Goal: Information Seeking & Learning: Learn about a topic

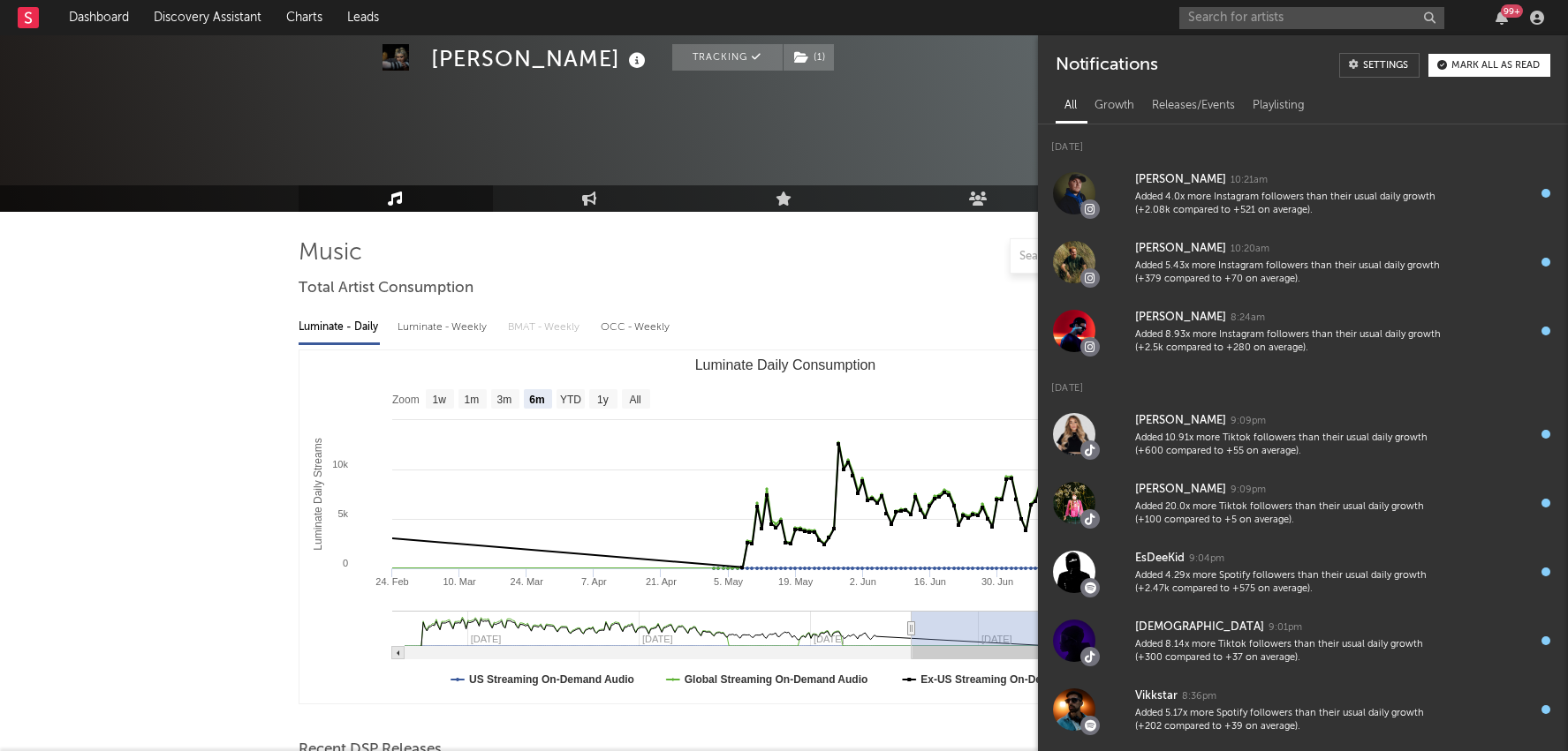
select select "6m"
select select "1w"
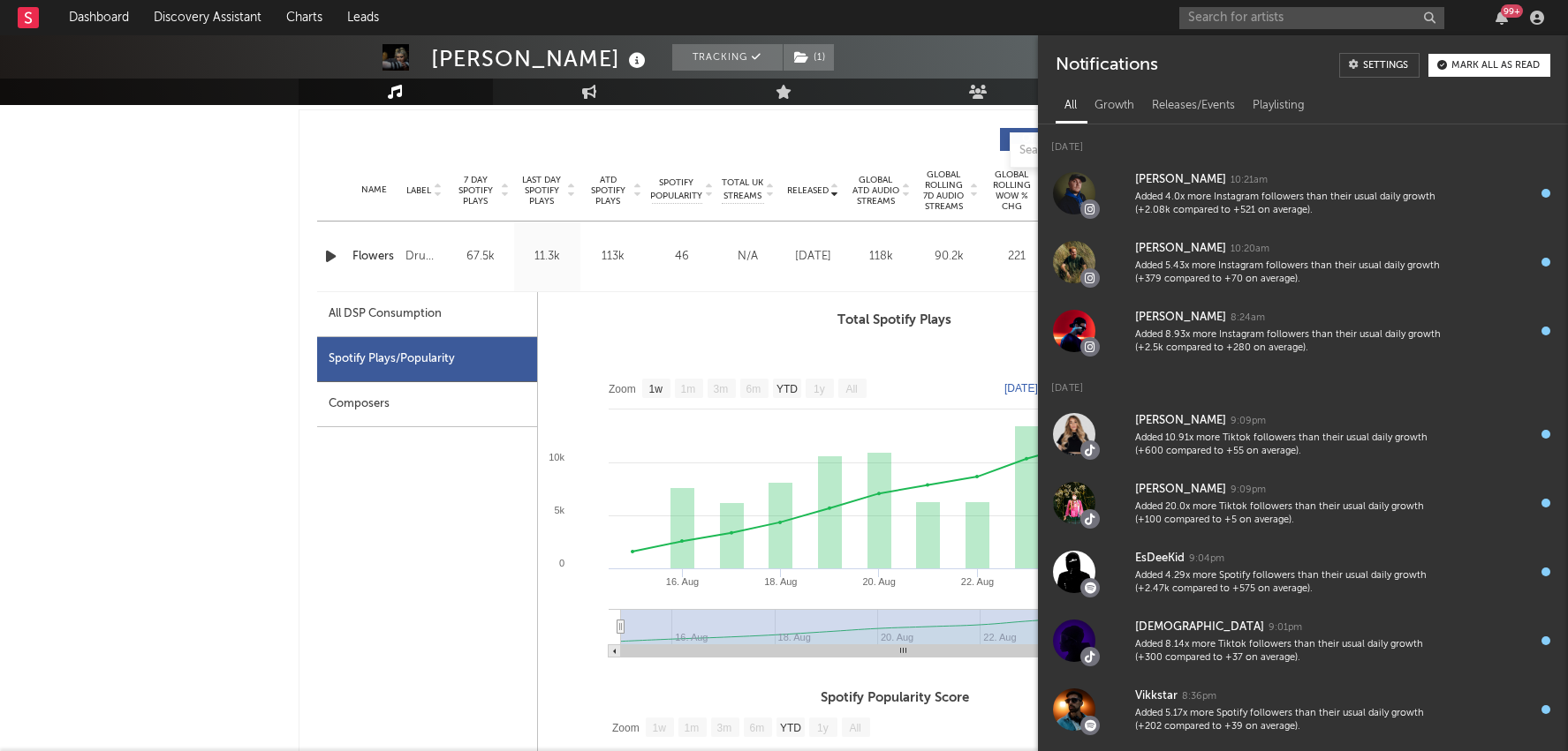
scroll to position [446, 0]
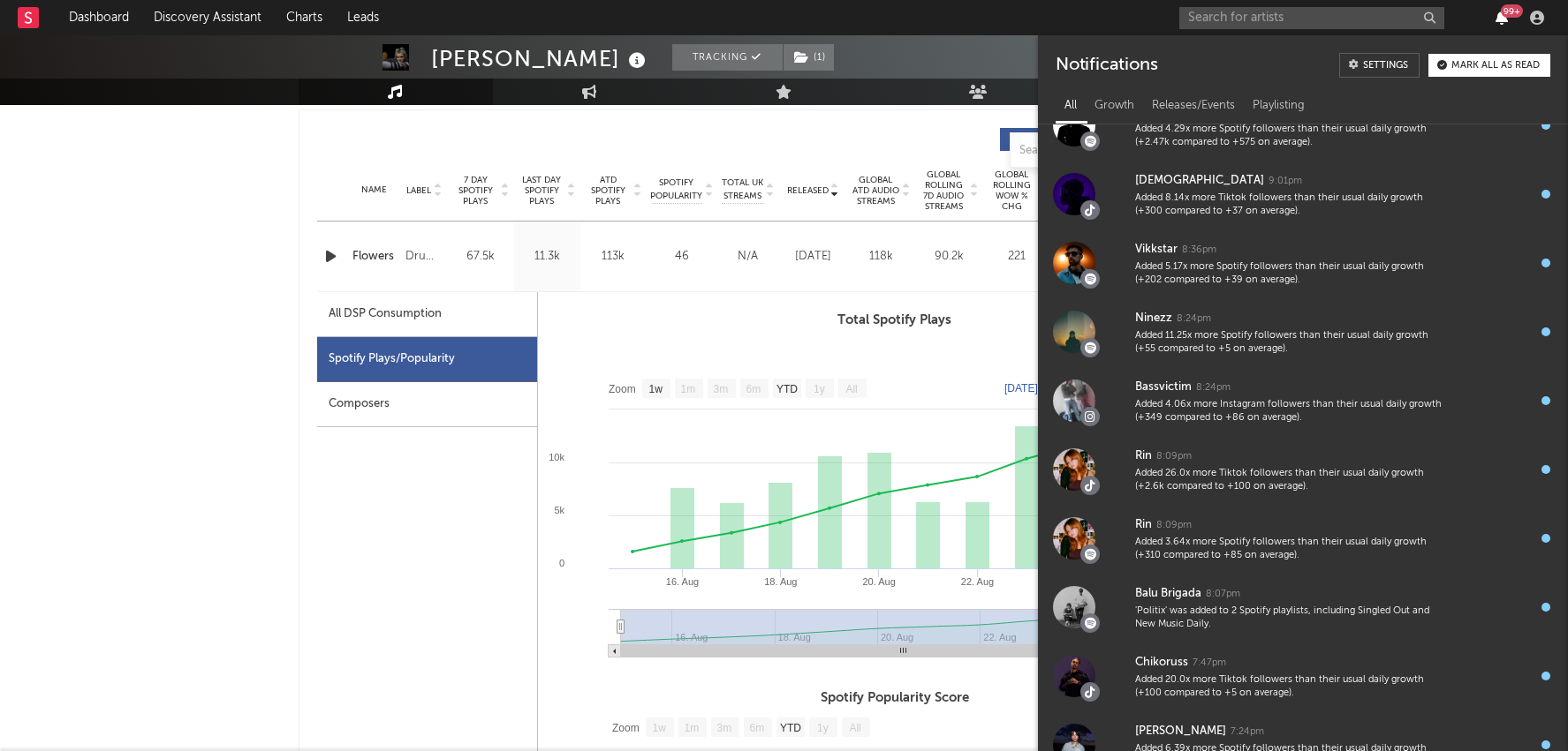
click at [1496, 12] on icon "button" at bounding box center [1501, 18] width 12 height 14
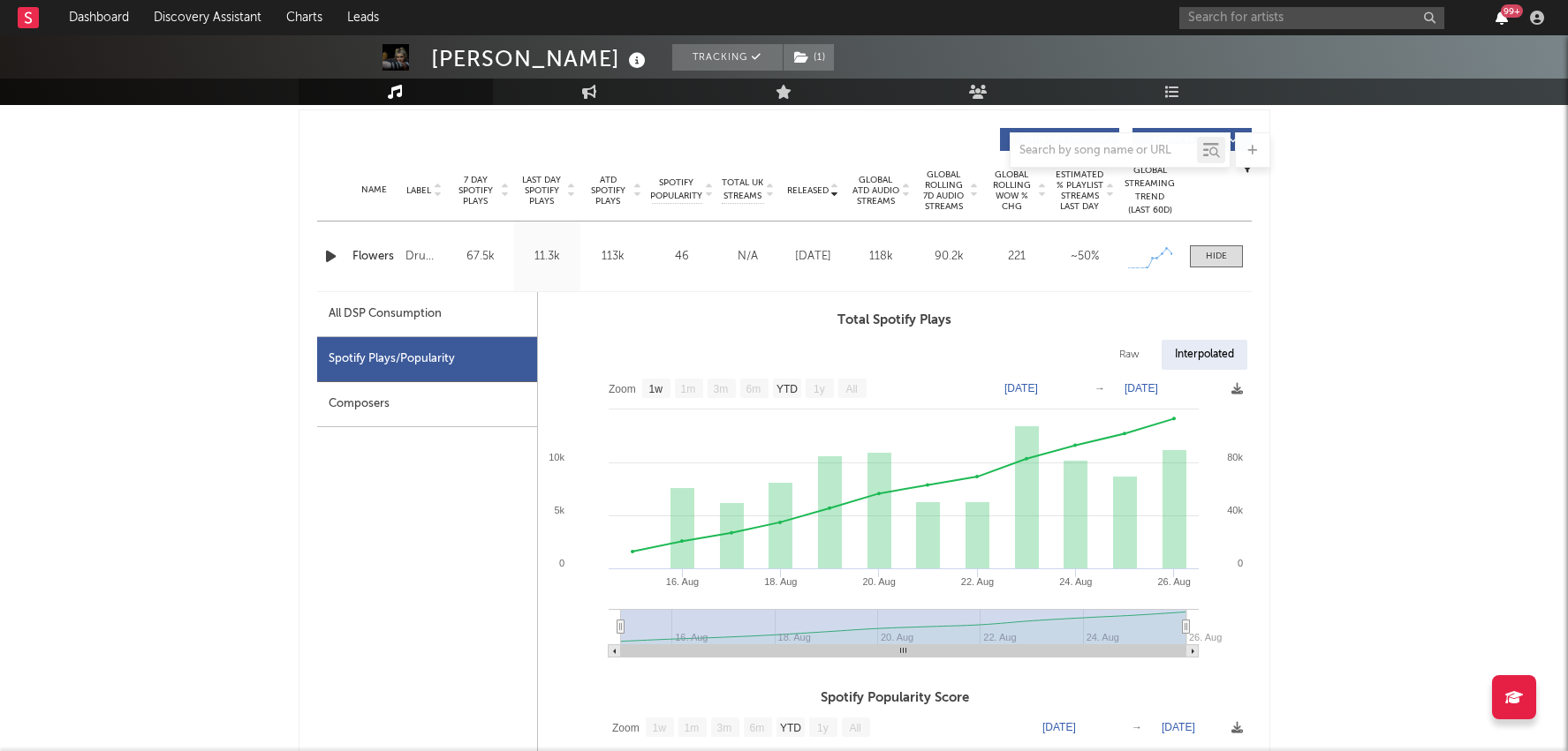
click at [1496, 12] on icon "button" at bounding box center [1501, 18] width 12 height 14
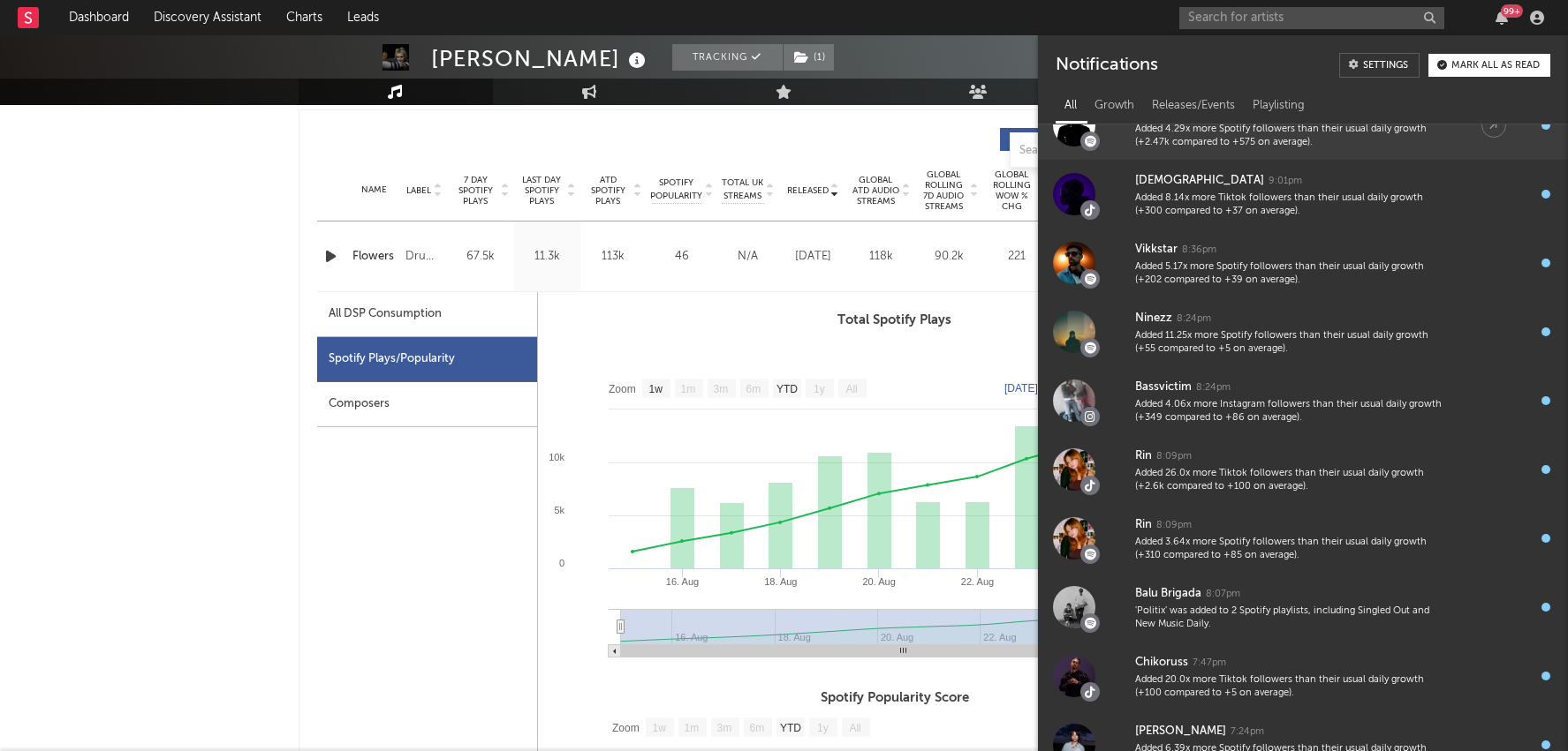
scroll to position [0, 0]
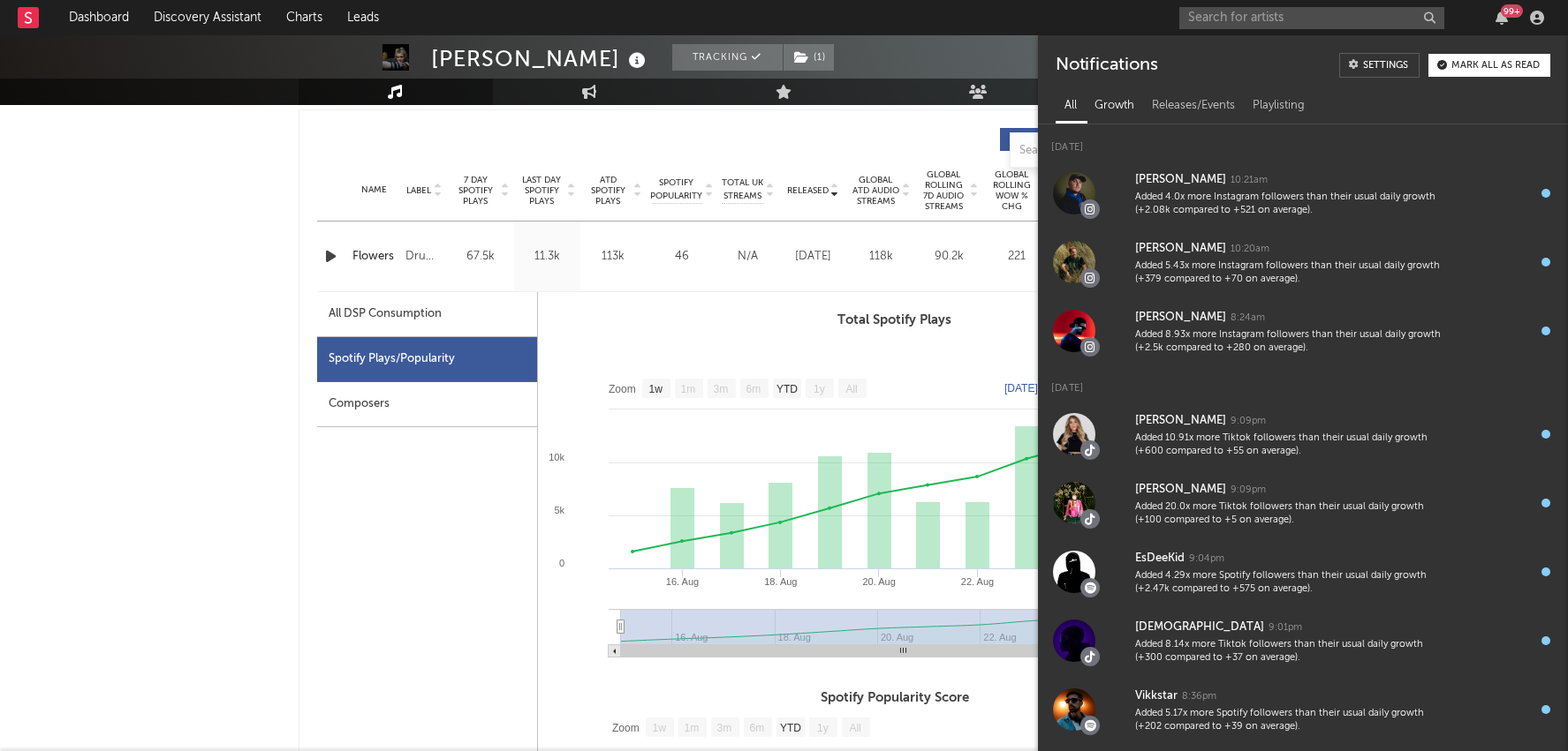
click at [1132, 105] on div "Growth" at bounding box center [1114, 106] width 57 height 30
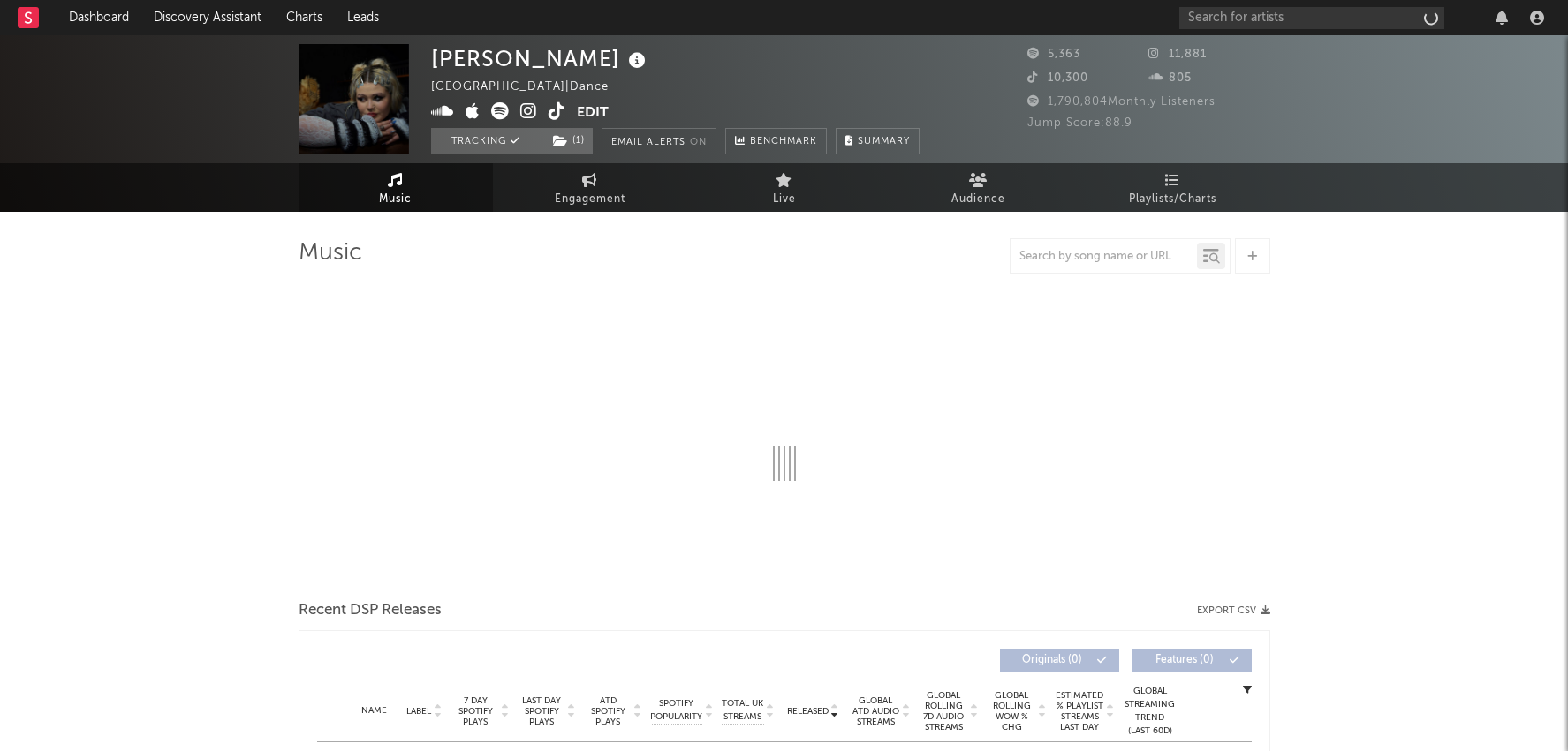
select select "6m"
